Goal: Task Accomplishment & Management: Manage account settings

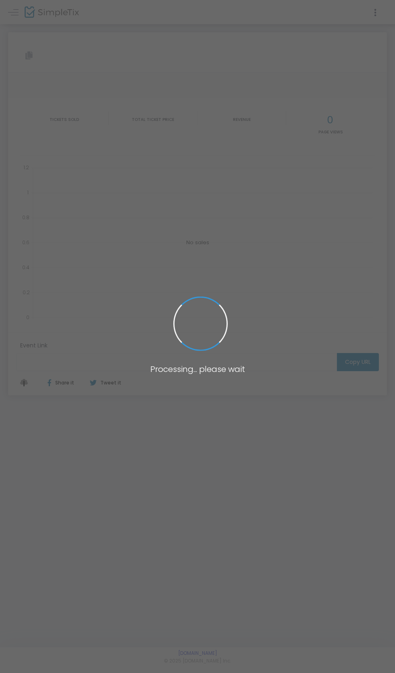
type input "[URL][DOMAIN_NAME]"
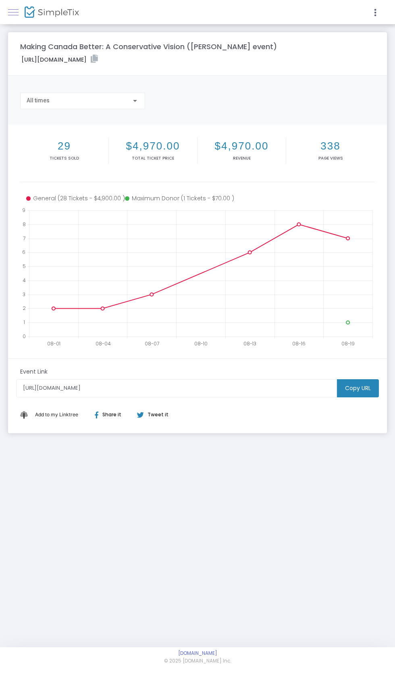
click at [16, 13] on link at bounding box center [13, 12] width 10 height 10
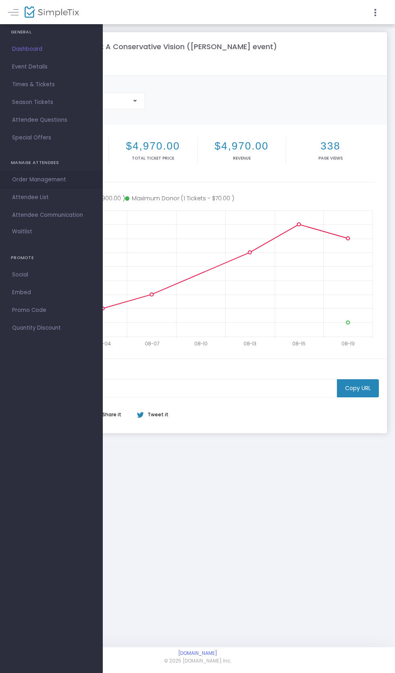
click at [21, 182] on span "Order Management" at bounding box center [51, 179] width 79 height 10
